Goal: Obtain resource: Obtain resource

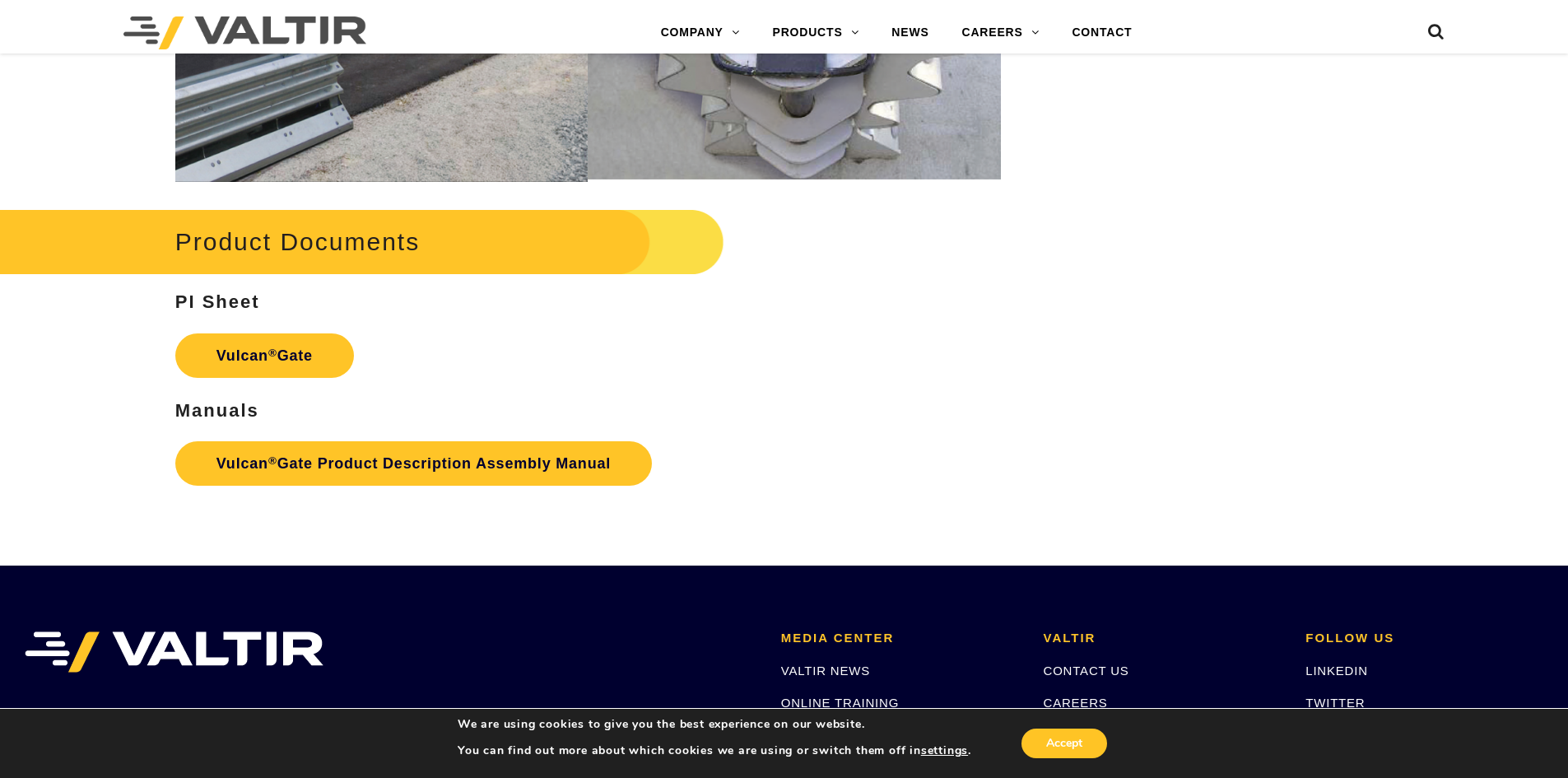
scroll to position [1975, 0]
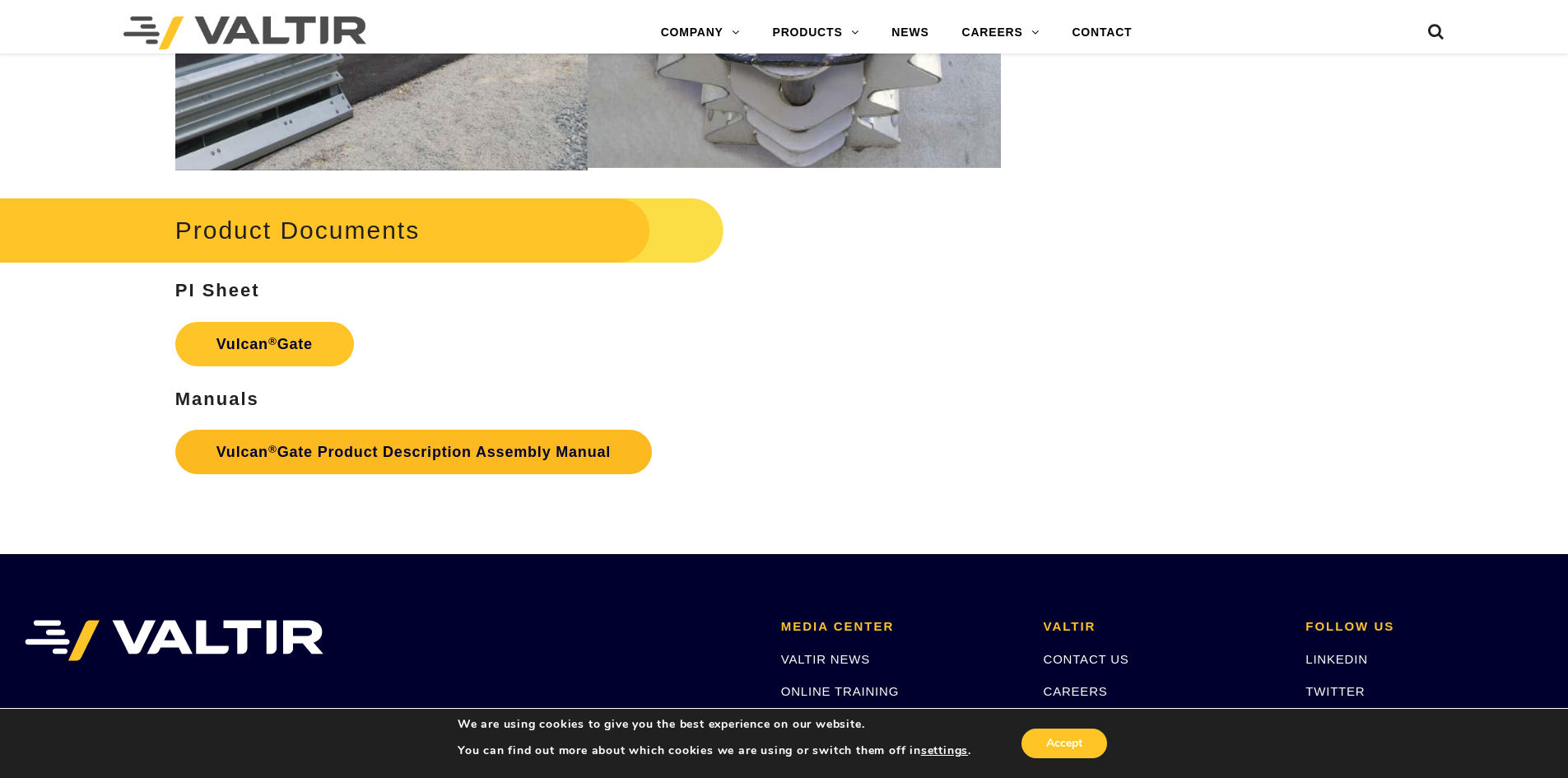
click at [303, 457] on link "Vulcan ® Gate Product Description Assembly Manual" at bounding box center [413, 451] width 477 height 45
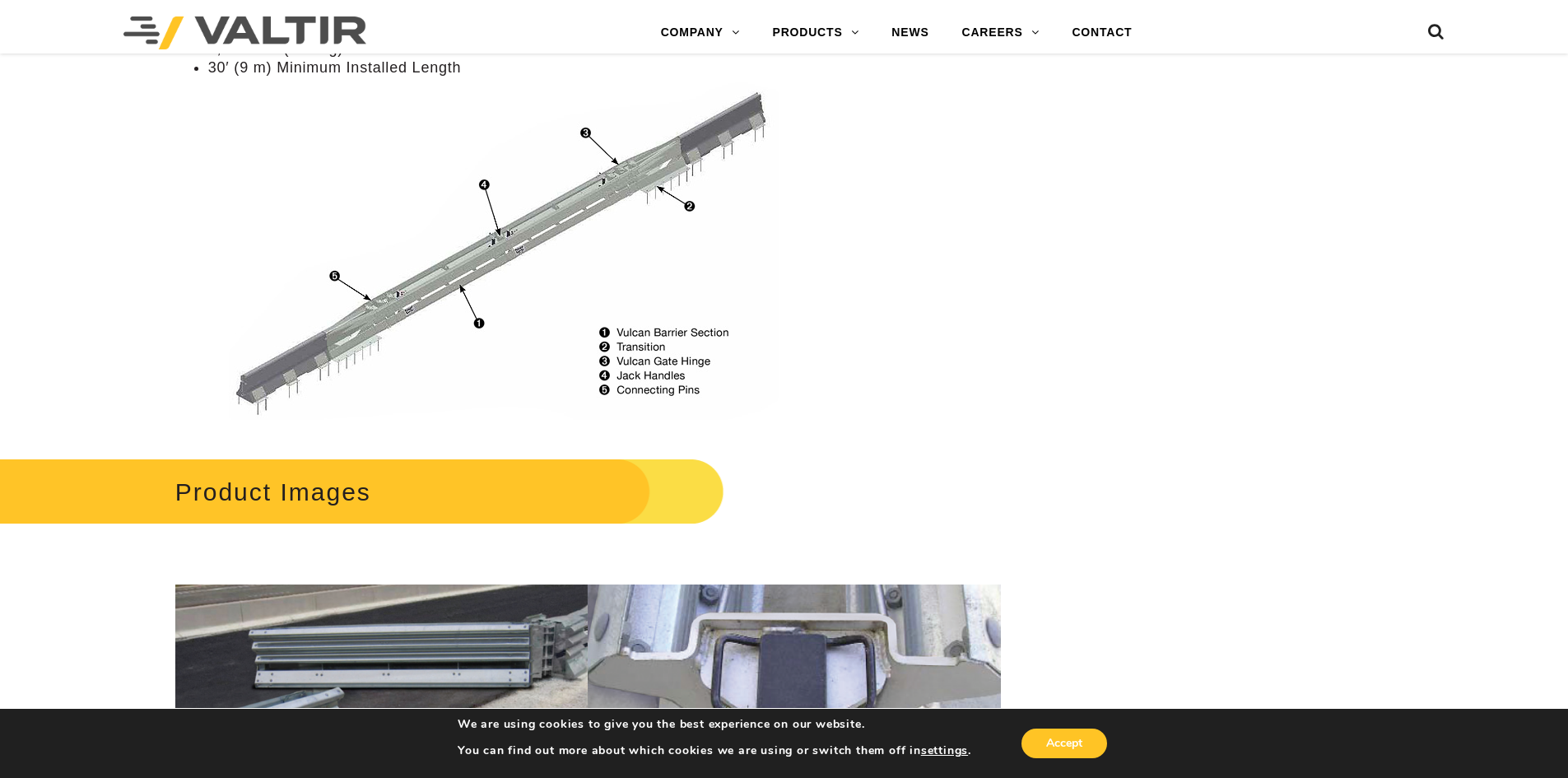
scroll to position [1153, 0]
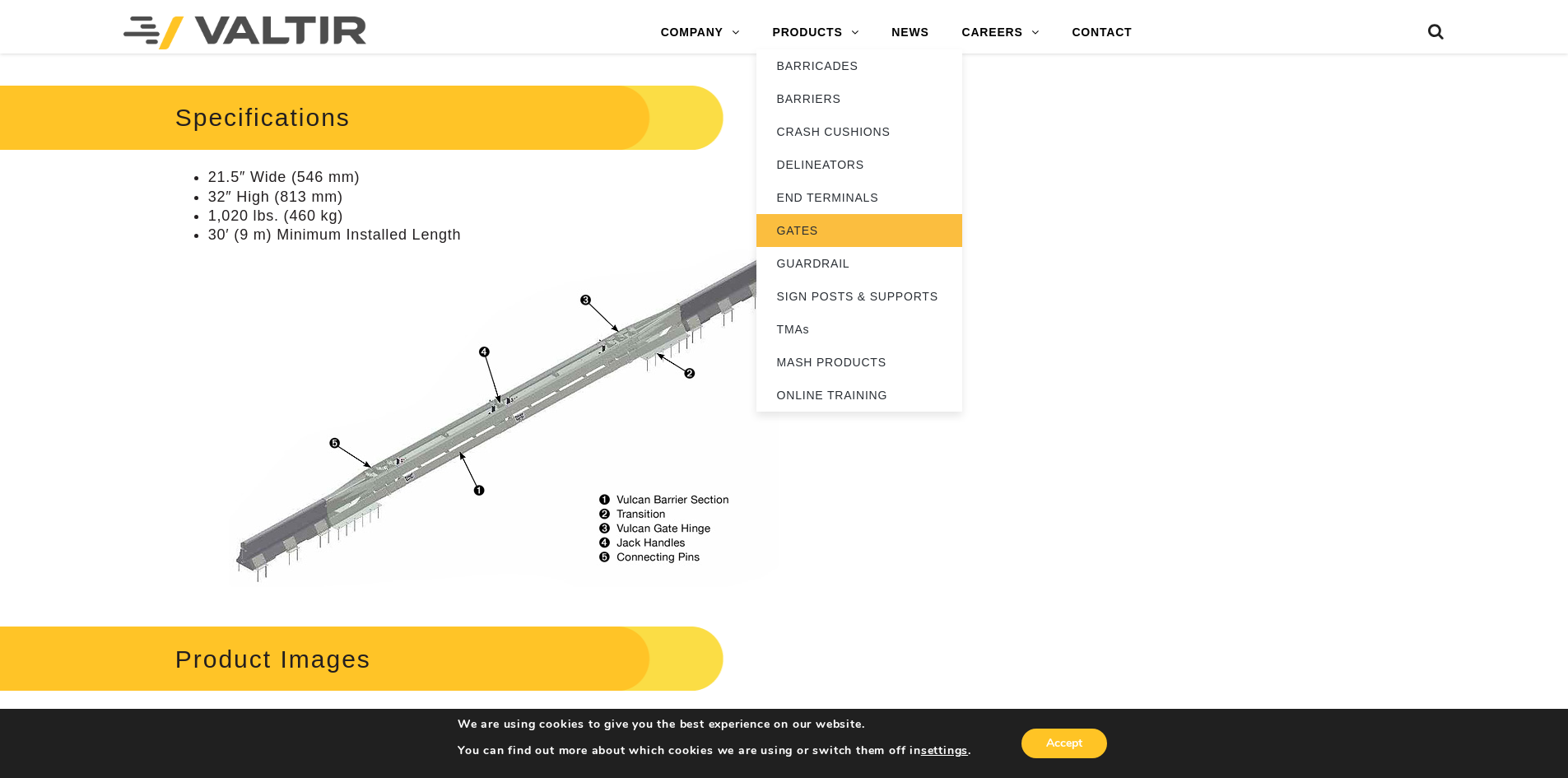
click at [802, 235] on link "GATES" at bounding box center [859, 230] width 206 height 33
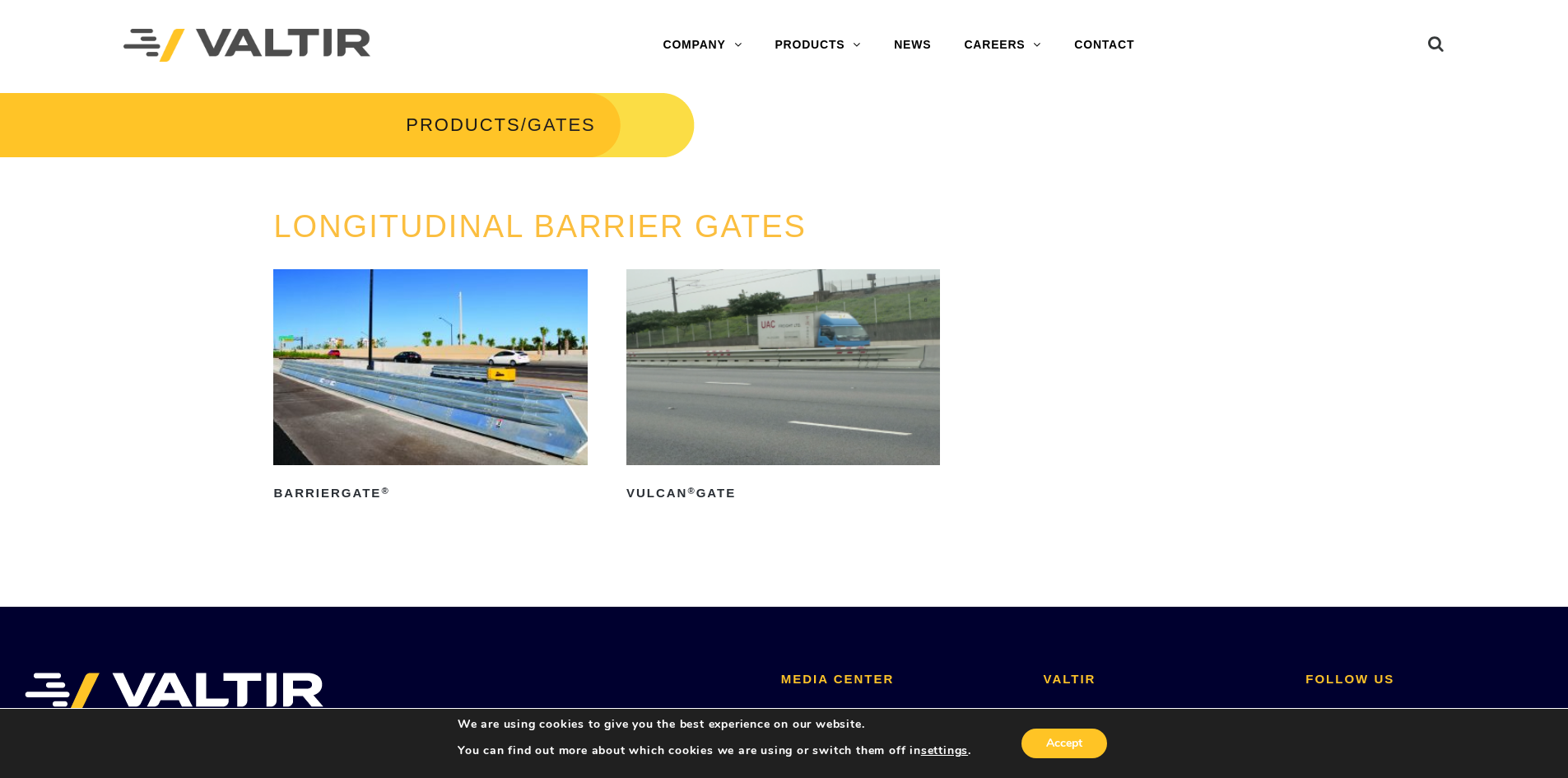
click at [332, 364] on img at bounding box center [430, 368] width 313 height 196
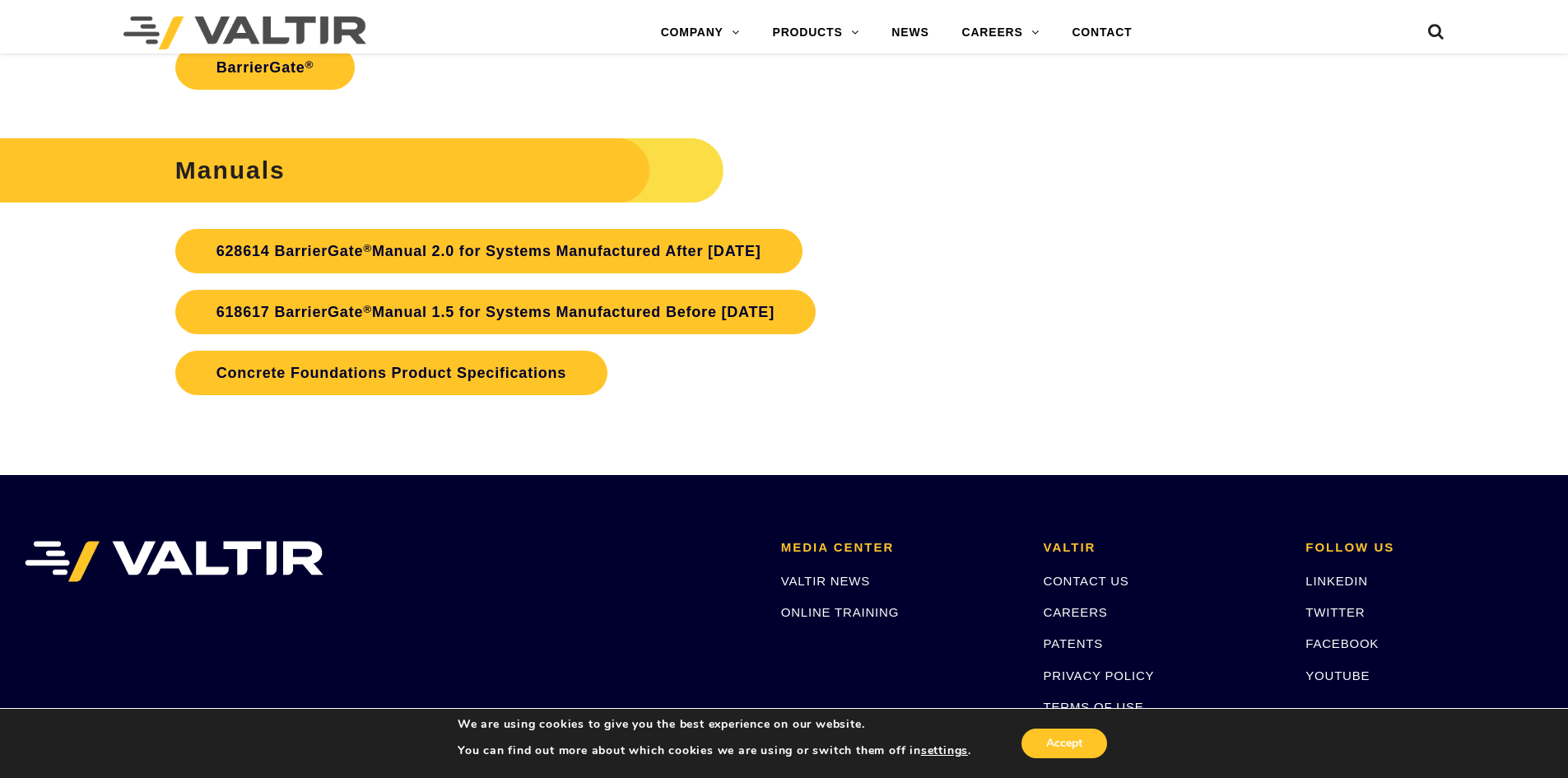
scroll to position [3950, 0]
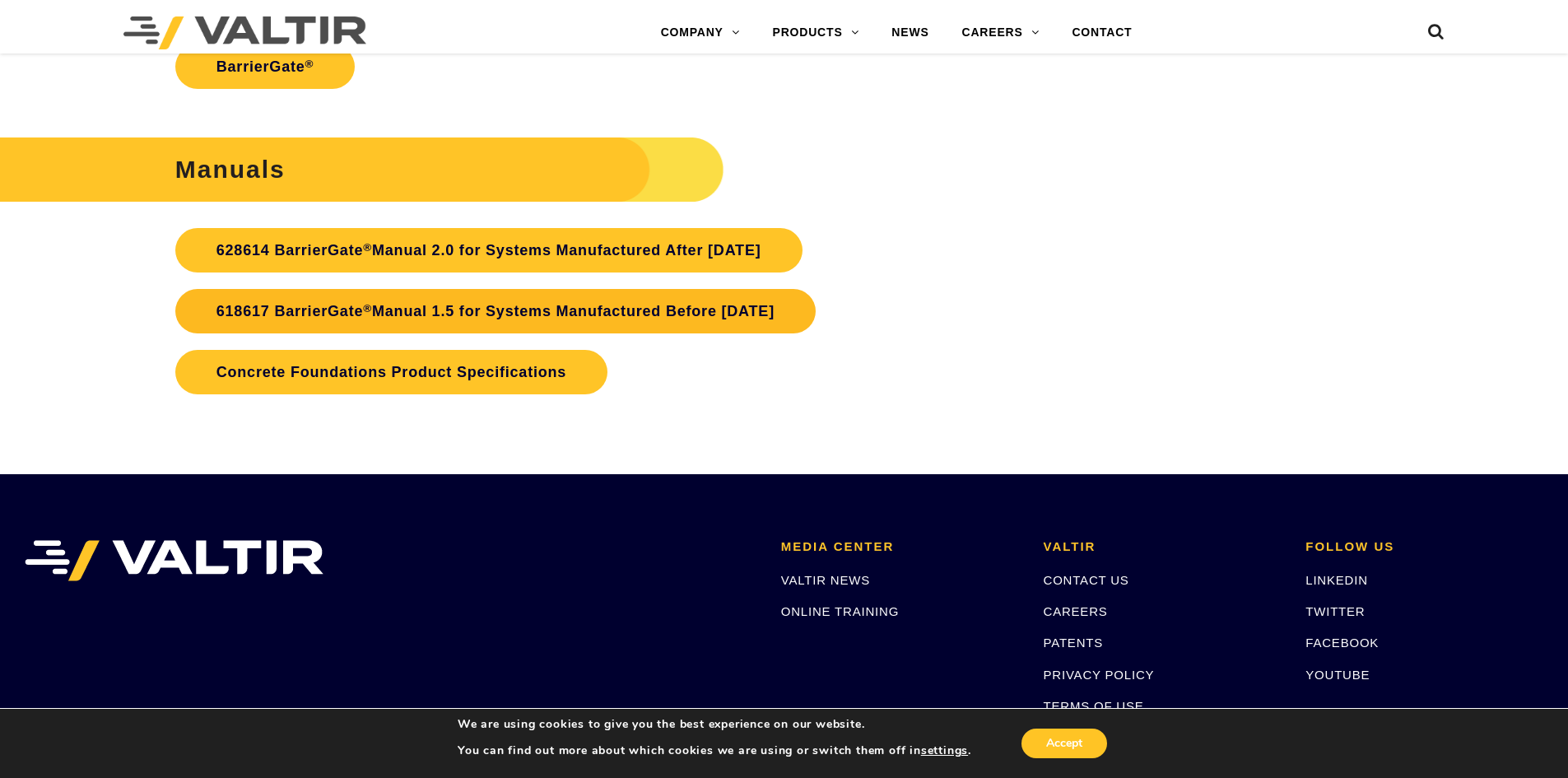
click at [278, 308] on link "618617 BarrierGate ® Manual 1.5 for Systems Manufactured Before January 2024" at bounding box center [496, 310] width 640 height 45
